Goal: Book appointment/travel/reservation

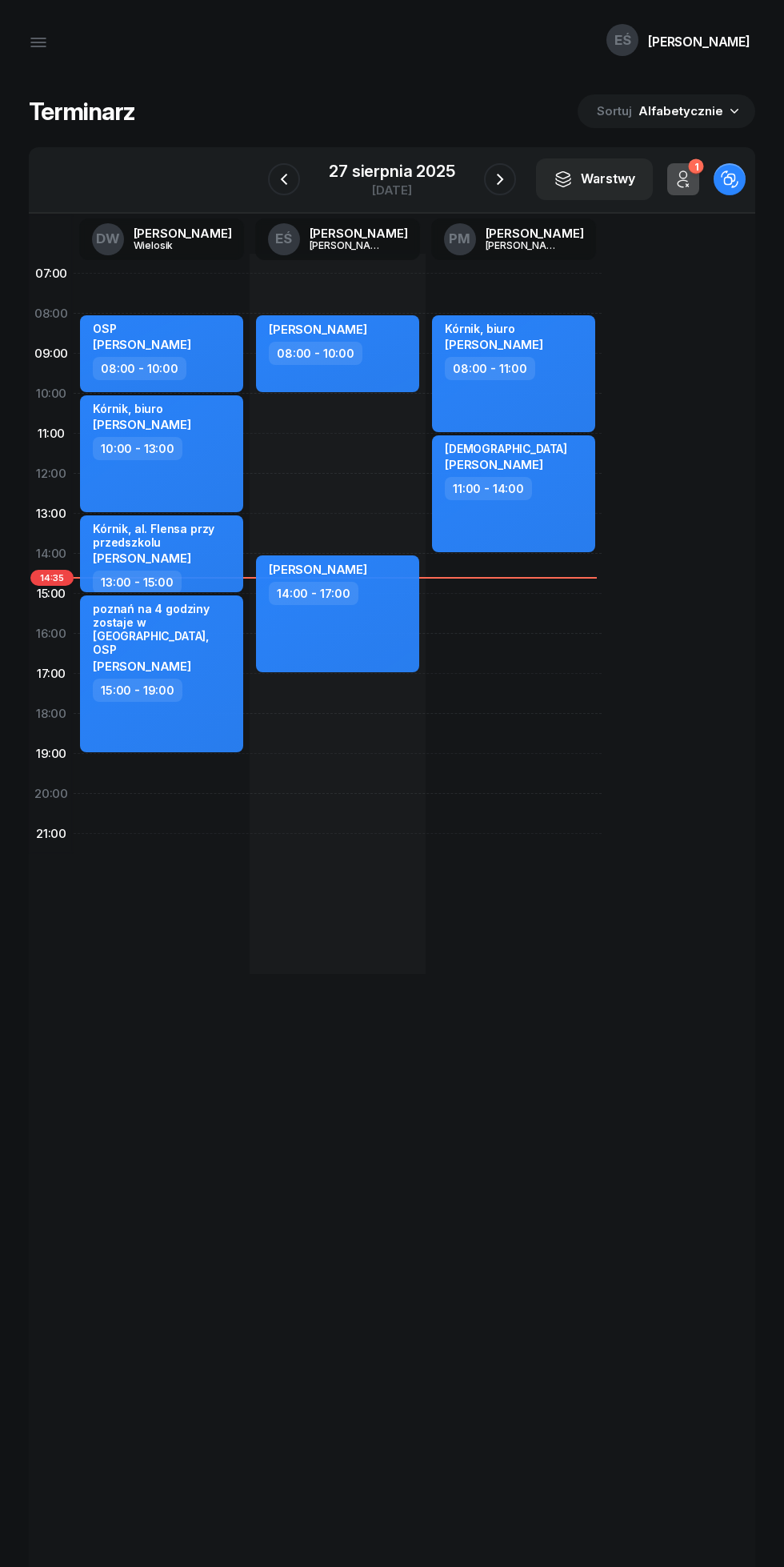
click at [30, 48] on icon "button" at bounding box center [38, 43] width 19 height 19
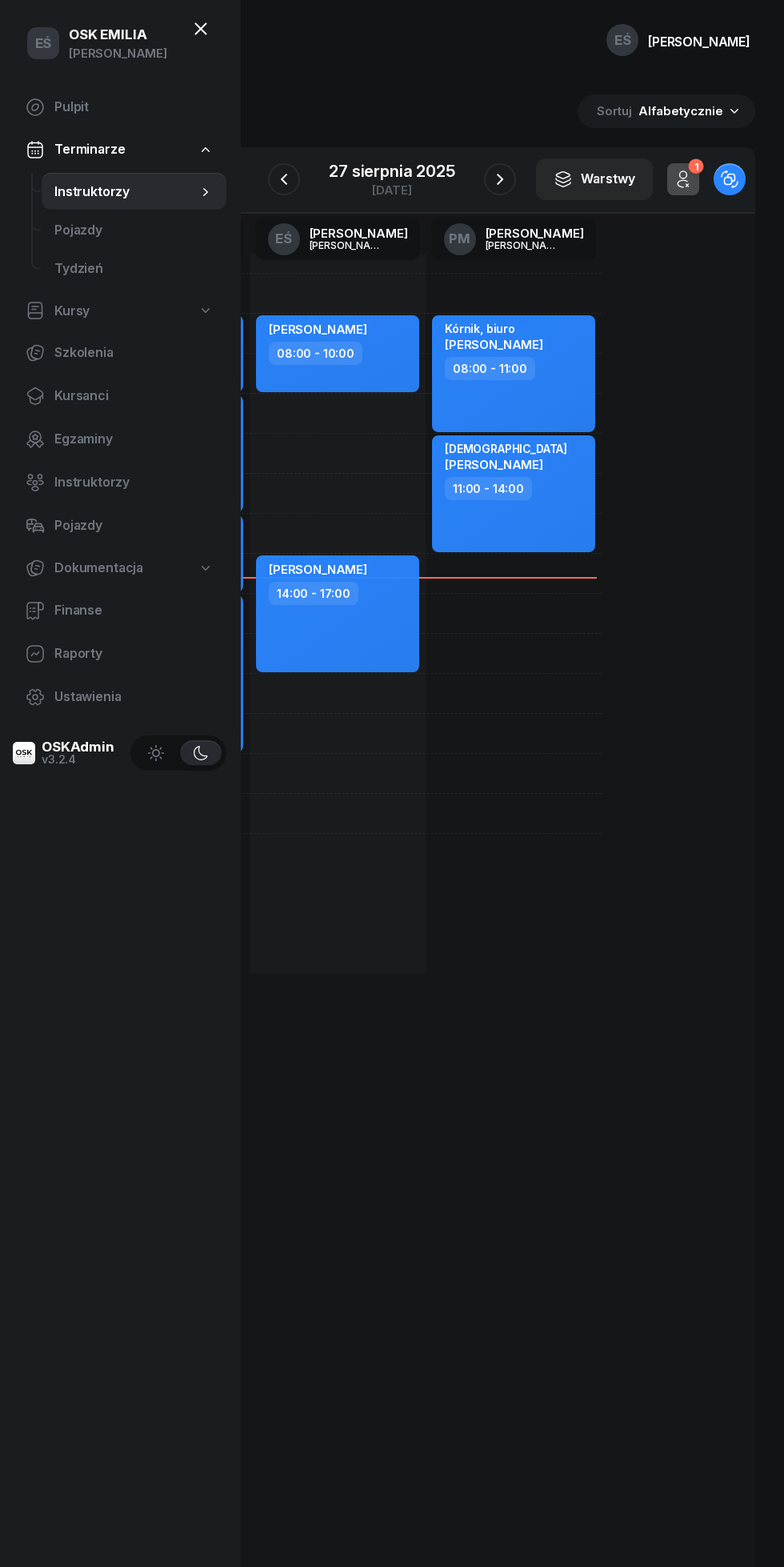
click at [534, 1163] on div "07:00 08:00 09:00 10:00 11:00 12:00 13:00 14:00 15:00 16:00 17:00 18:00 19:00 2…" at bounding box center [392, 929] width 726 height 1431
click at [503, 188] on icon "button" at bounding box center [500, 179] width 19 height 19
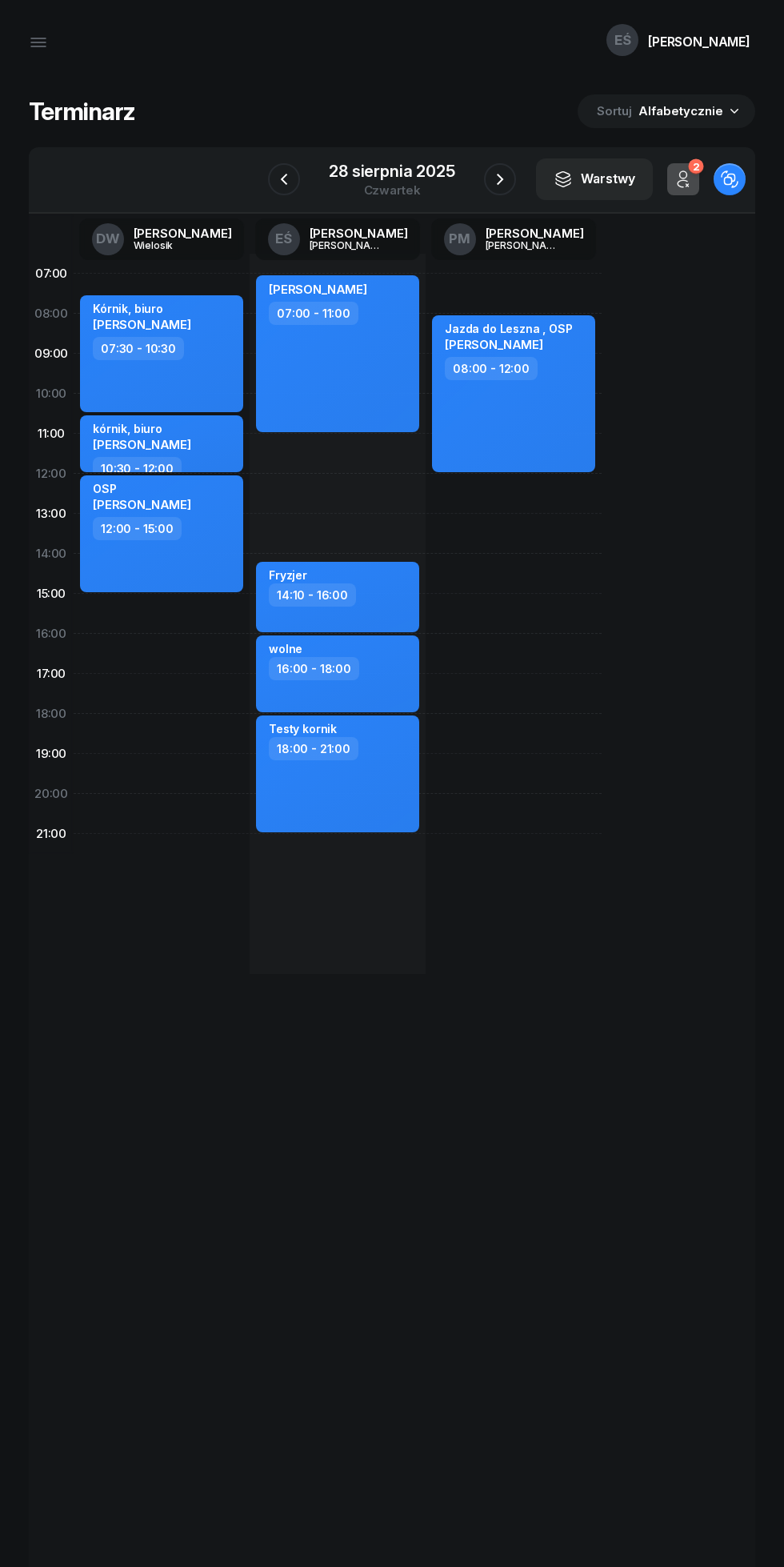
click at [463, 190] on div "[DATE]" at bounding box center [392, 180] width 164 height 46
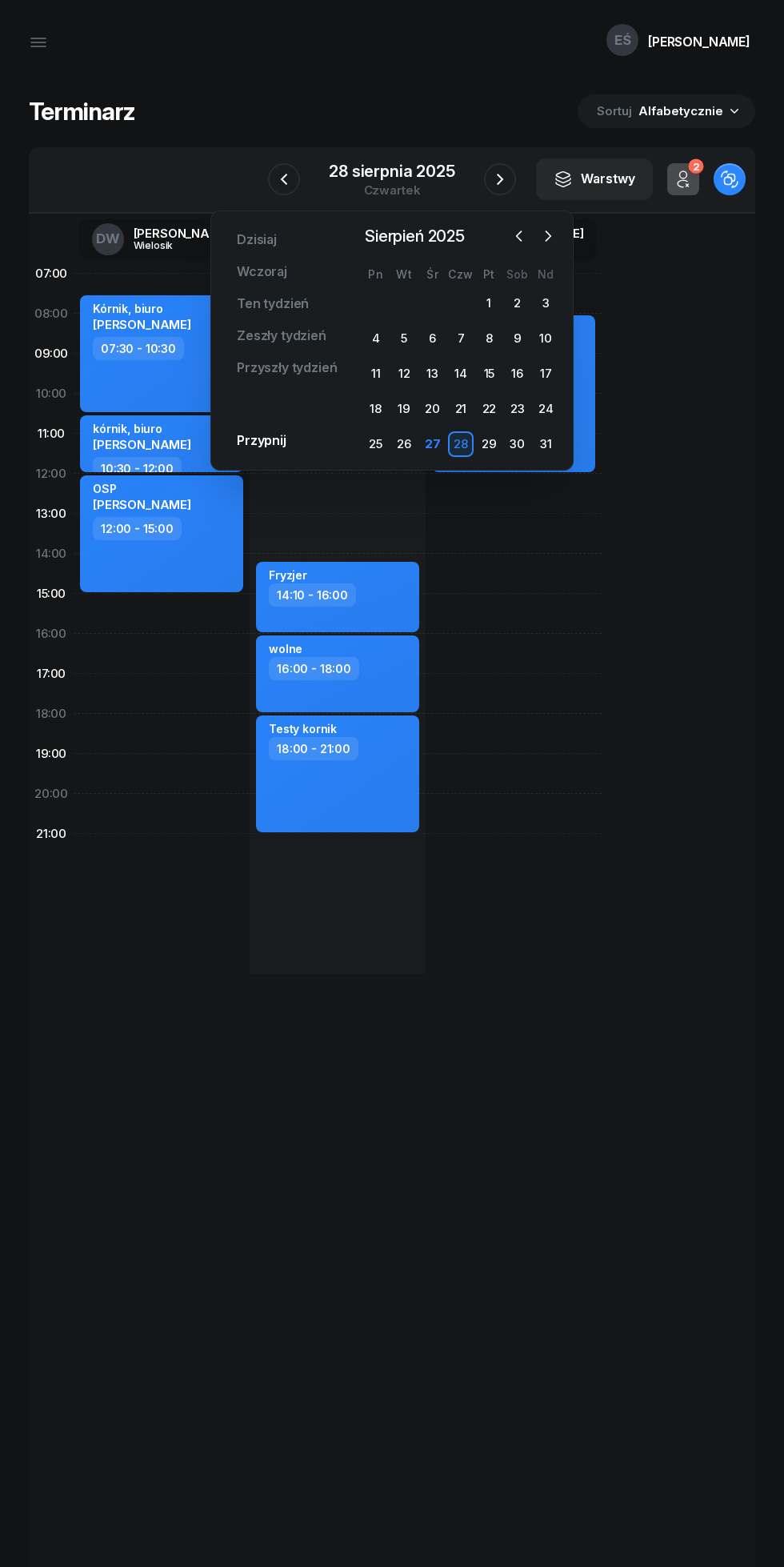
click at [499, 180] on icon "button" at bounding box center [500, 179] width 19 height 19
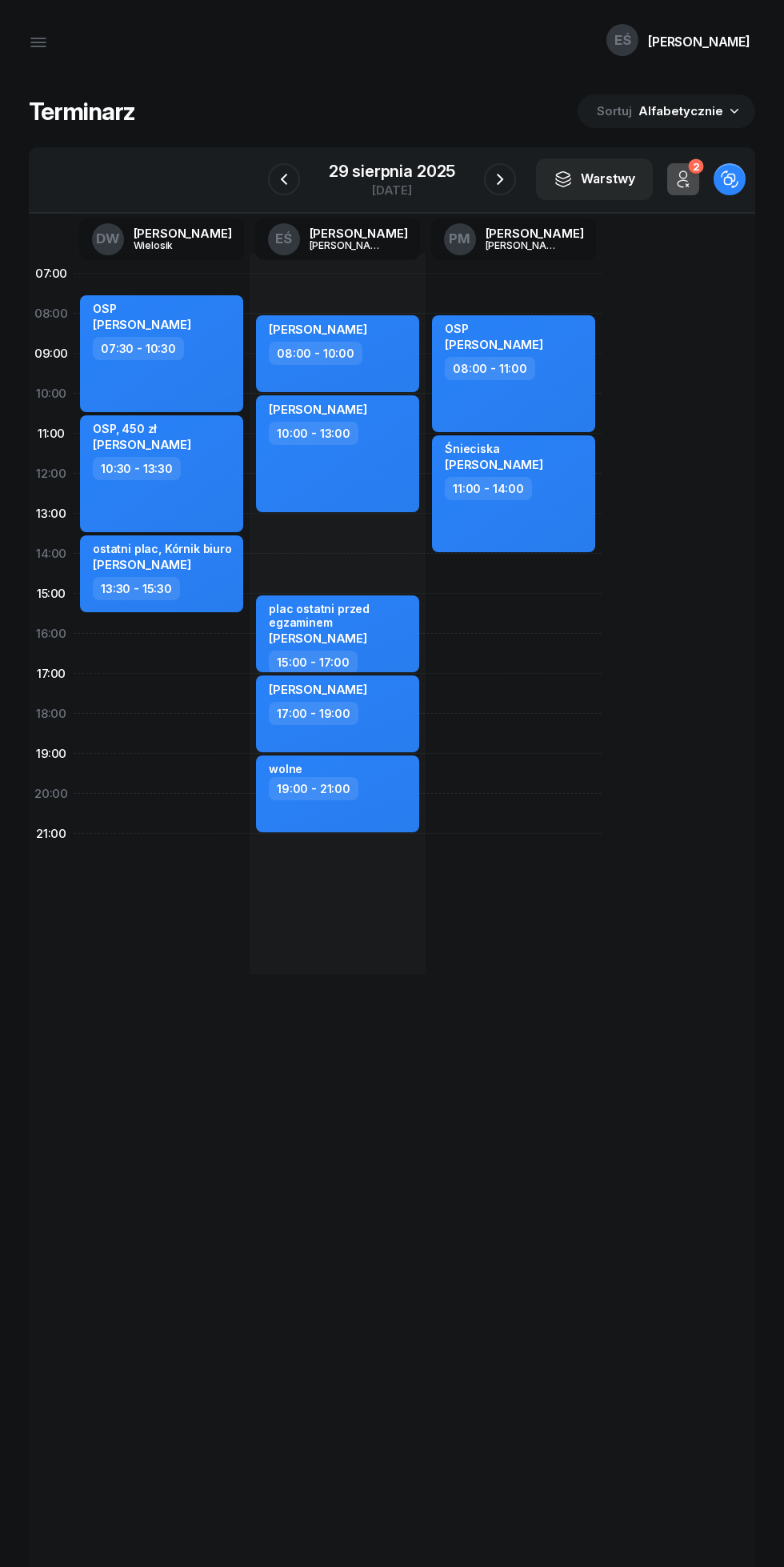
click at [426, 266] on div "[PERSON_NAME] 08:00 - 10:00 [PERSON_NAME] 10:00 - 13:00 plac ostatni przed egza…" at bounding box center [513, 614] width 176 height 721
select select "06"
select select "08"
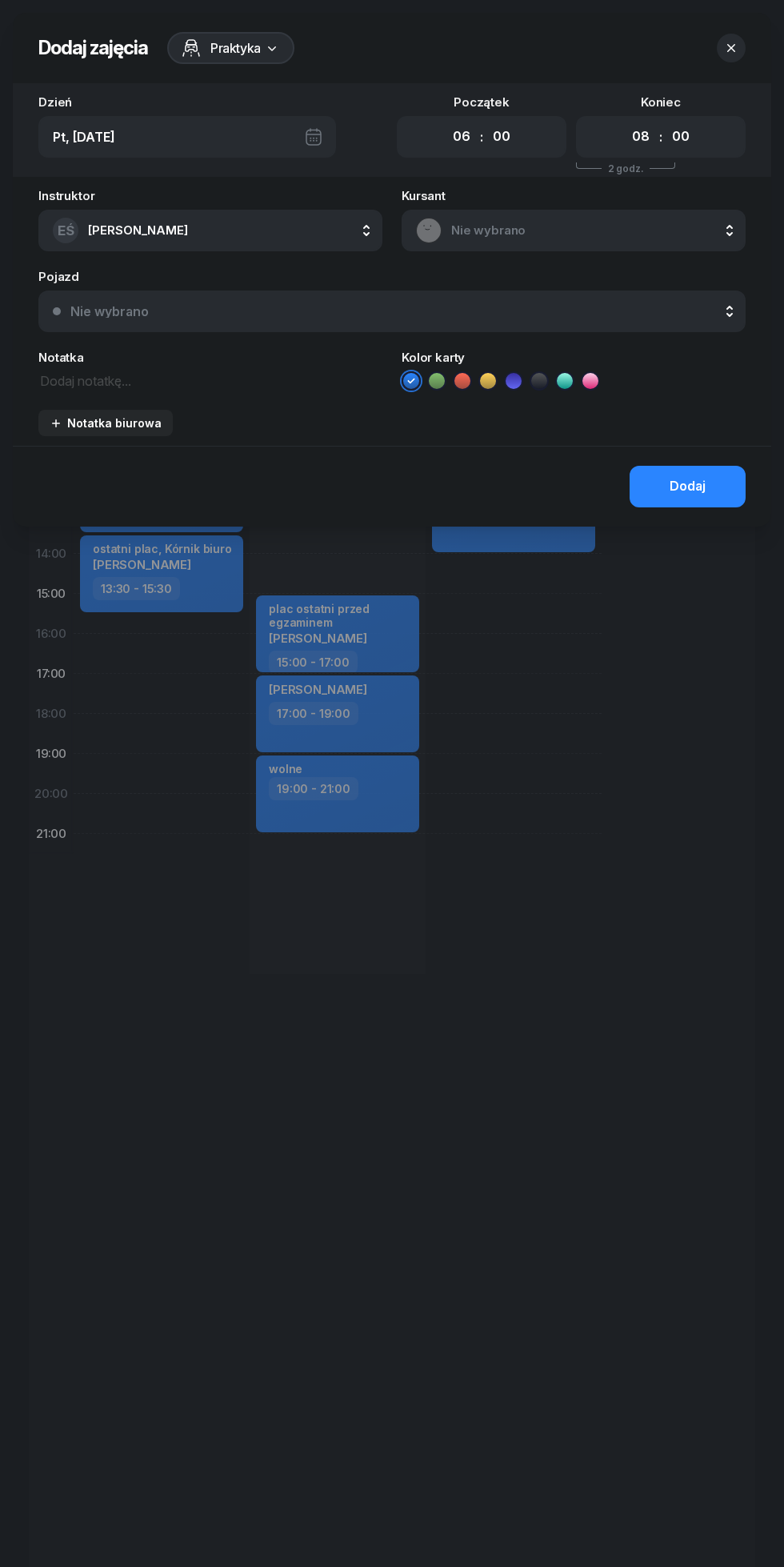
click at [568, 911] on div at bounding box center [392, 784] width 784 height 1567
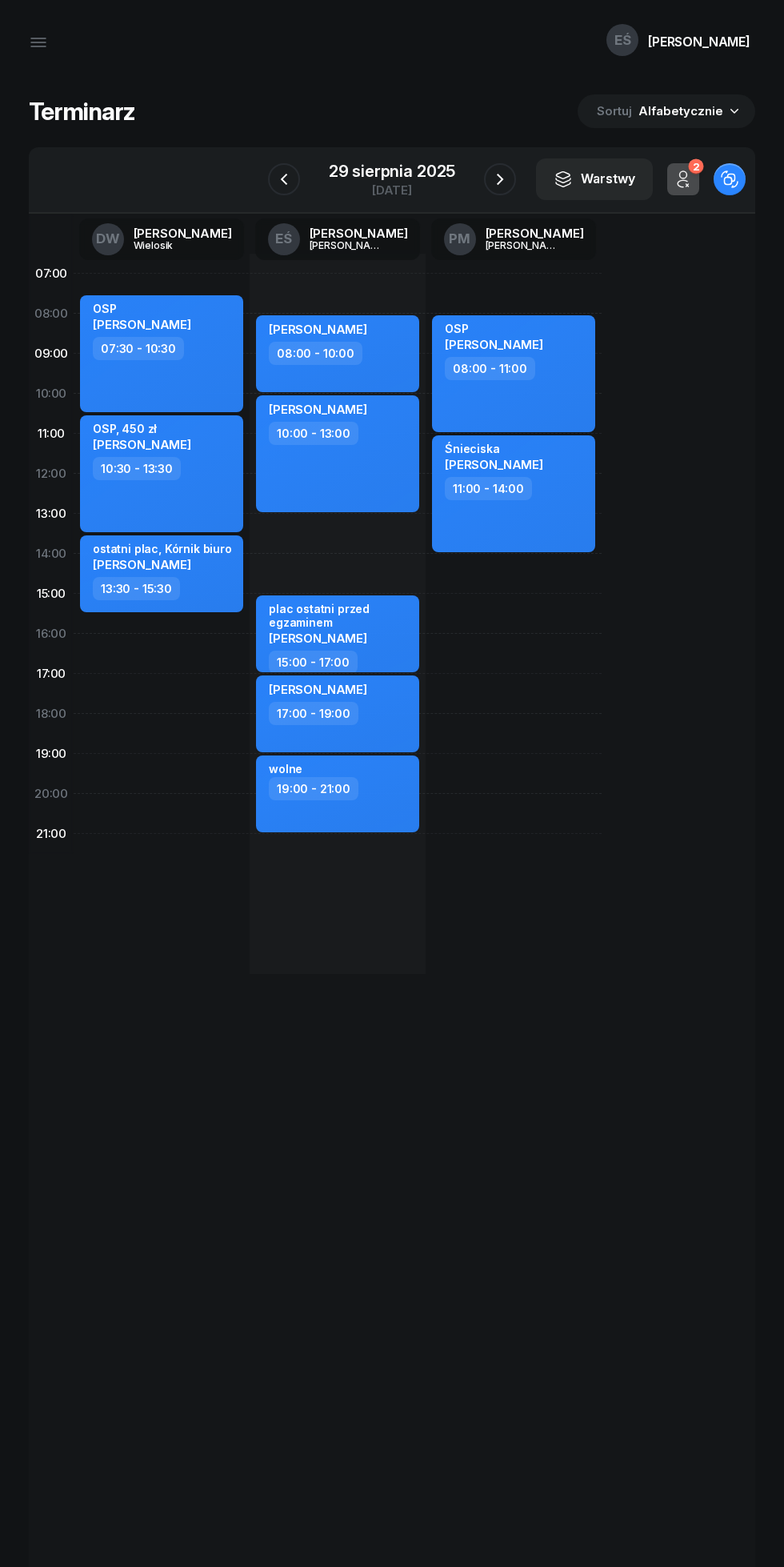
click at [217, 332] on div "OSP [PERSON_NAME]" at bounding box center [163, 319] width 141 height 35
select select "07"
select select "30"
select select "10"
select select "30"
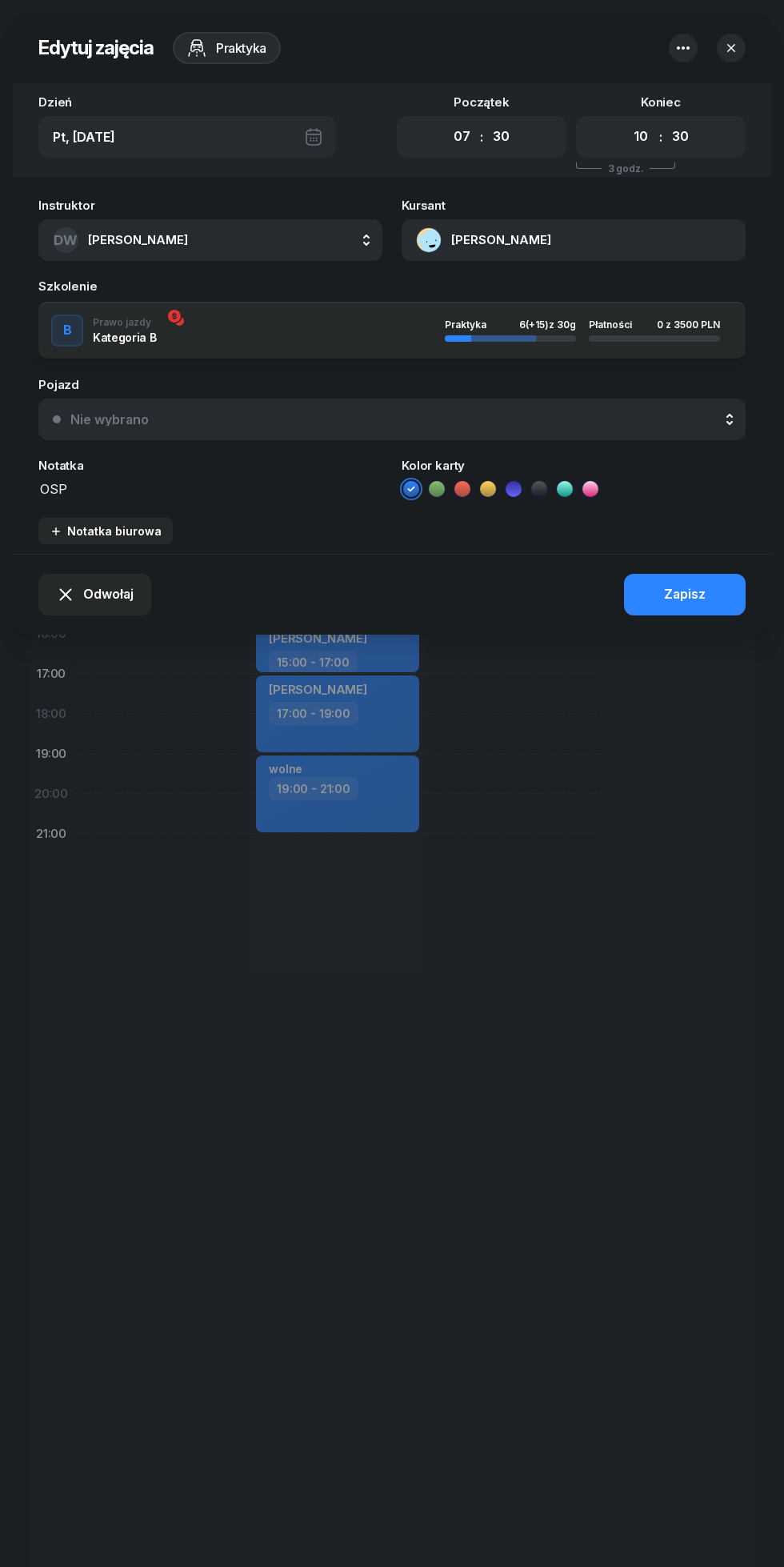
click at [518, 245] on button "[PERSON_NAME]" at bounding box center [574, 241] width 344 height 42
click at [610, 298] on div "Otwórz profil" at bounding box center [578, 297] width 78 height 21
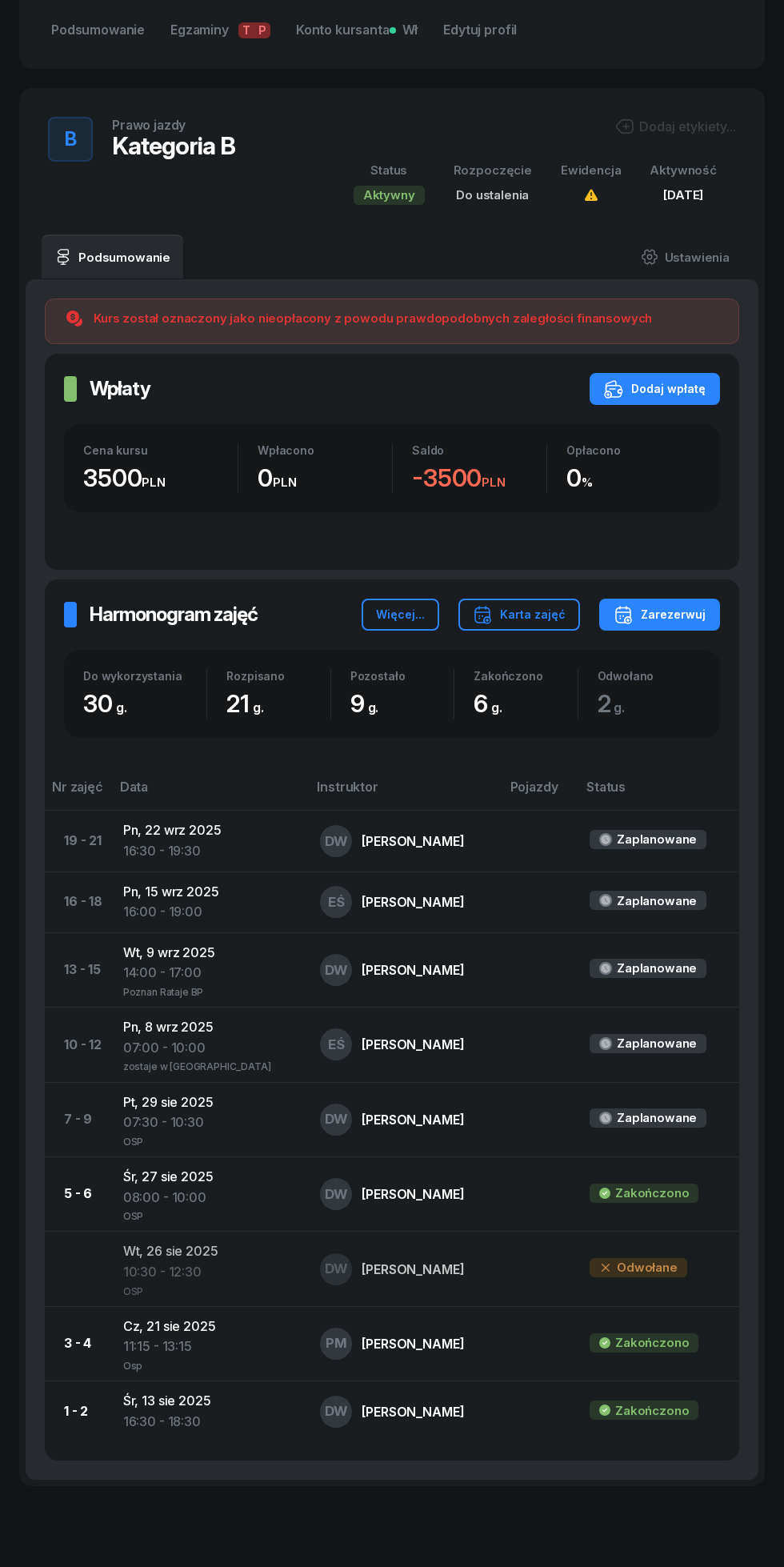
scroll to position [567, 0]
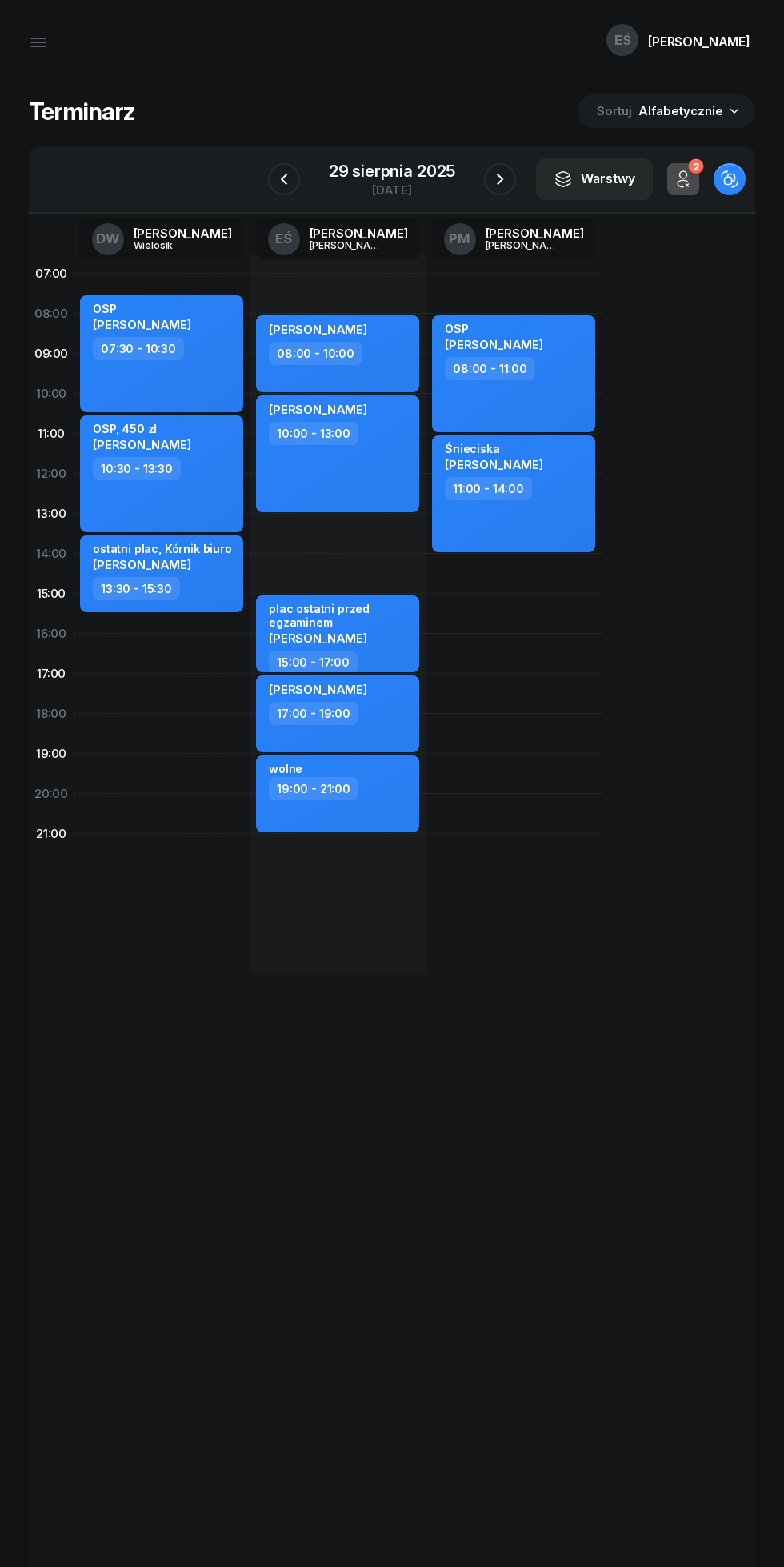
click at [163, 1064] on div "07:00 08:00 09:00 10:00 11:00 12:00 13:00 14:00 15:00 16:00 17:00 18:00 19:00 2…" at bounding box center [392, 929] width 726 height 1431
click at [546, 968] on div "OSP [PERSON_NAME] 08:00 - 11:00 Śnieciska [PERSON_NAME] 11:00 - 14:00" at bounding box center [513, 614] width 176 height 721
select select
select select "02"
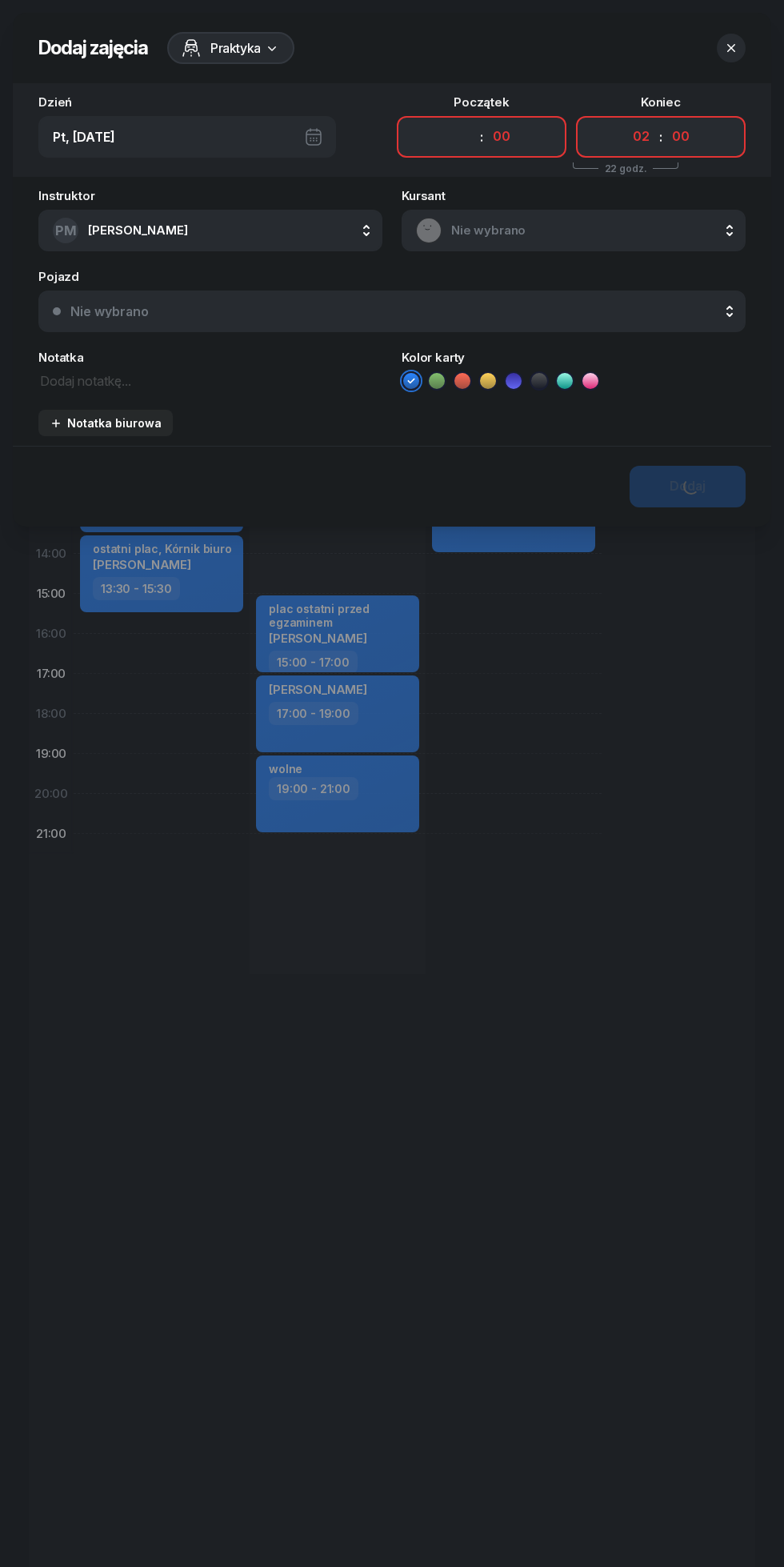
click at [731, 48] on icon "button" at bounding box center [731, 48] width 8 height 8
